Goal: Information Seeking & Learning: Learn about a topic

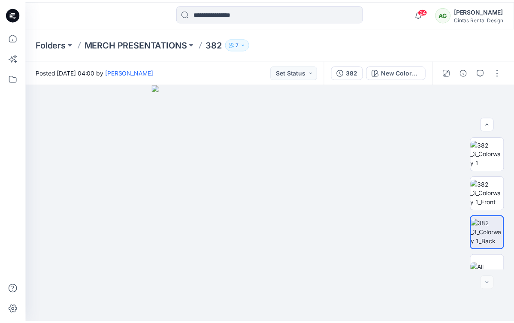
scroll to position [19, 0]
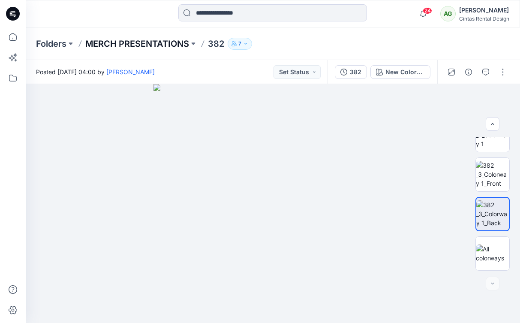
click at [109, 38] on p "MERCH PRESENTATIONS" at bounding box center [137, 44] width 104 height 12
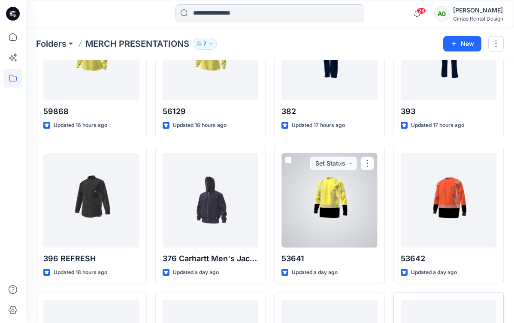
scroll to position [102, 0]
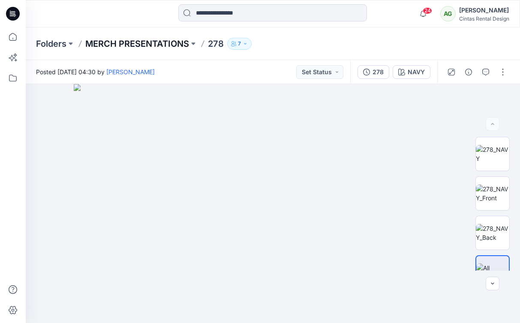
click at [145, 48] on p "MERCH PRESENTATIONS" at bounding box center [137, 44] width 104 height 12
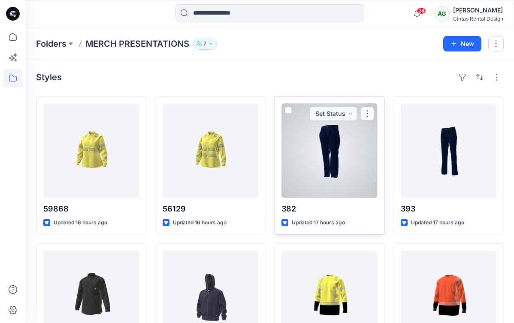
click at [335, 151] on div at bounding box center [329, 150] width 96 height 94
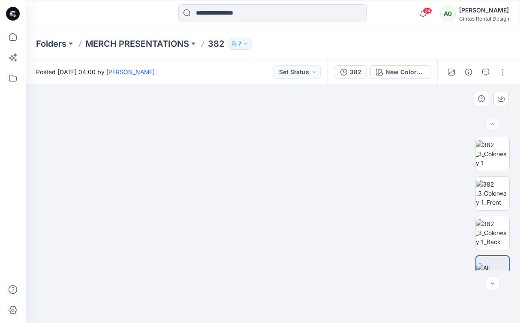
click at [380, 114] on img at bounding box center [273, 199] width 429 height 248
click at [490, 185] on img at bounding box center [492, 193] width 33 height 27
